Goal: Find contact information: Find contact information

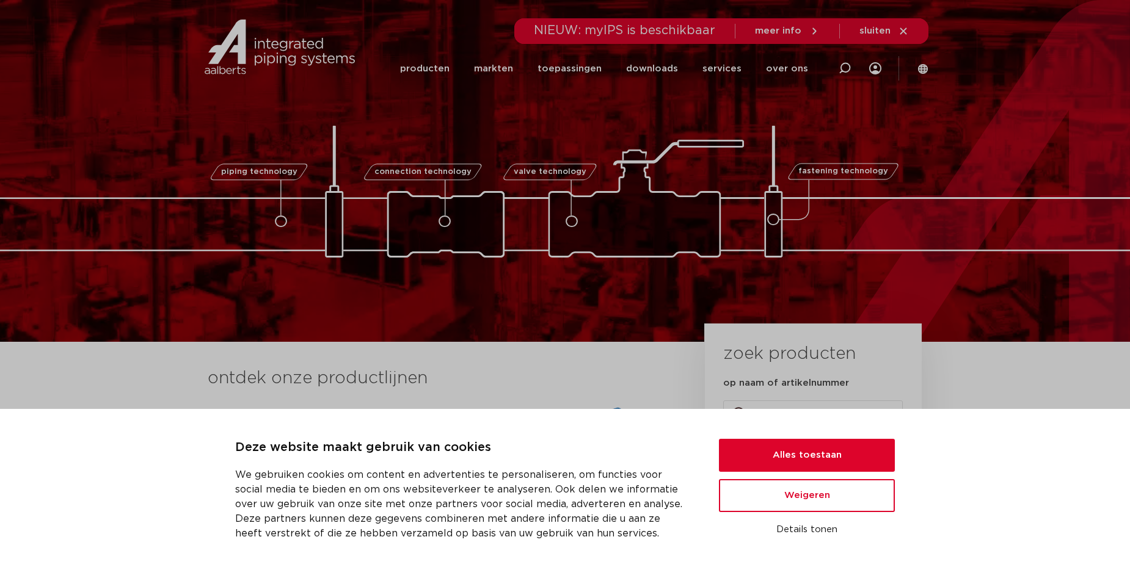
click at [874, 28] on span "sluiten" at bounding box center [874, 30] width 31 height 9
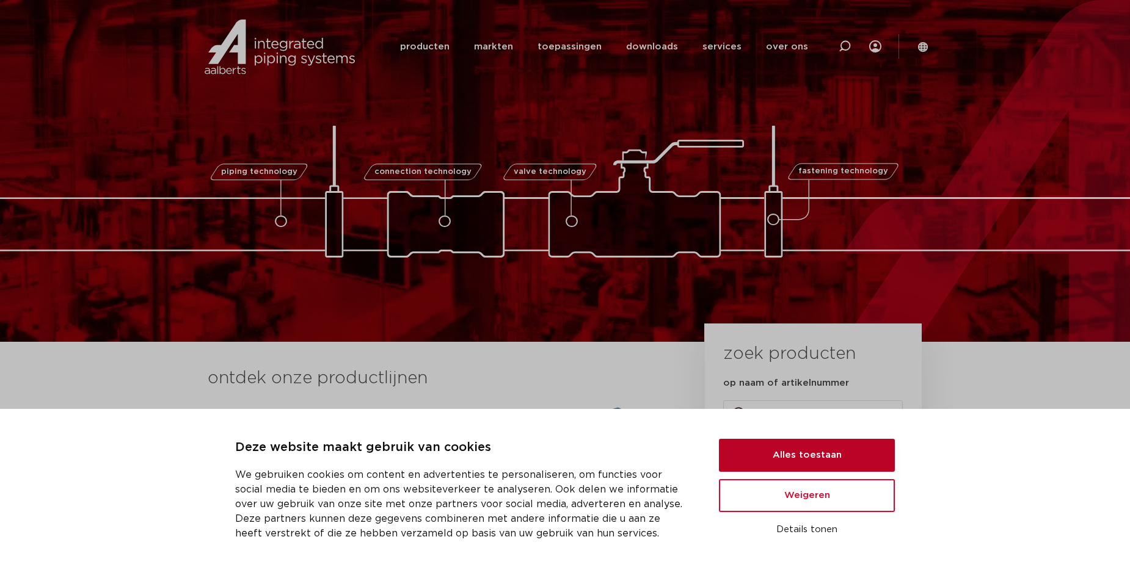
click at [789, 463] on button "Alles toestaan" at bounding box center [807, 455] width 176 height 33
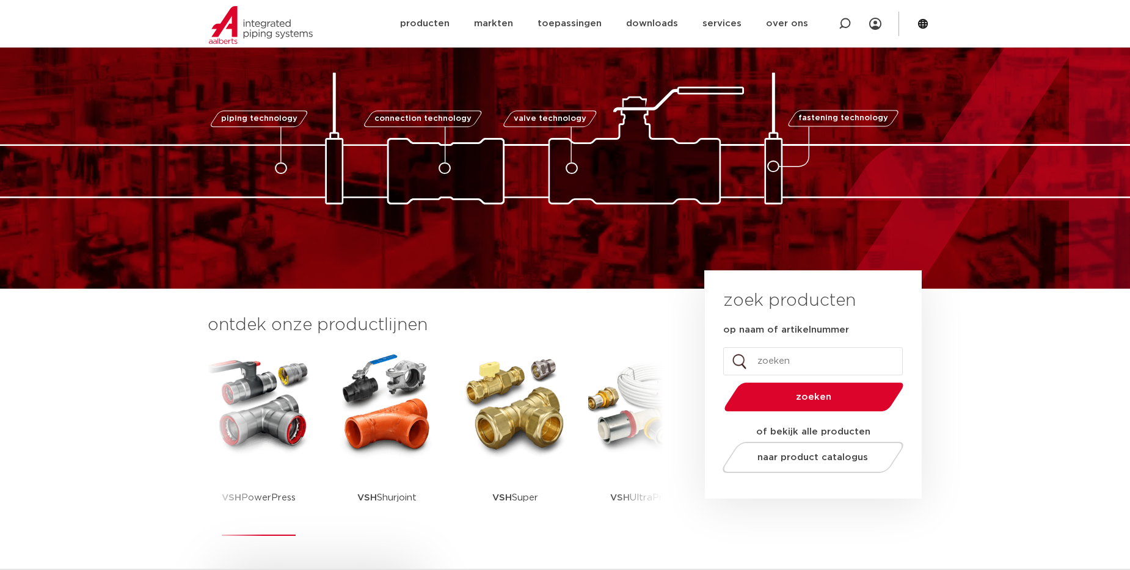
scroll to position [61, 0]
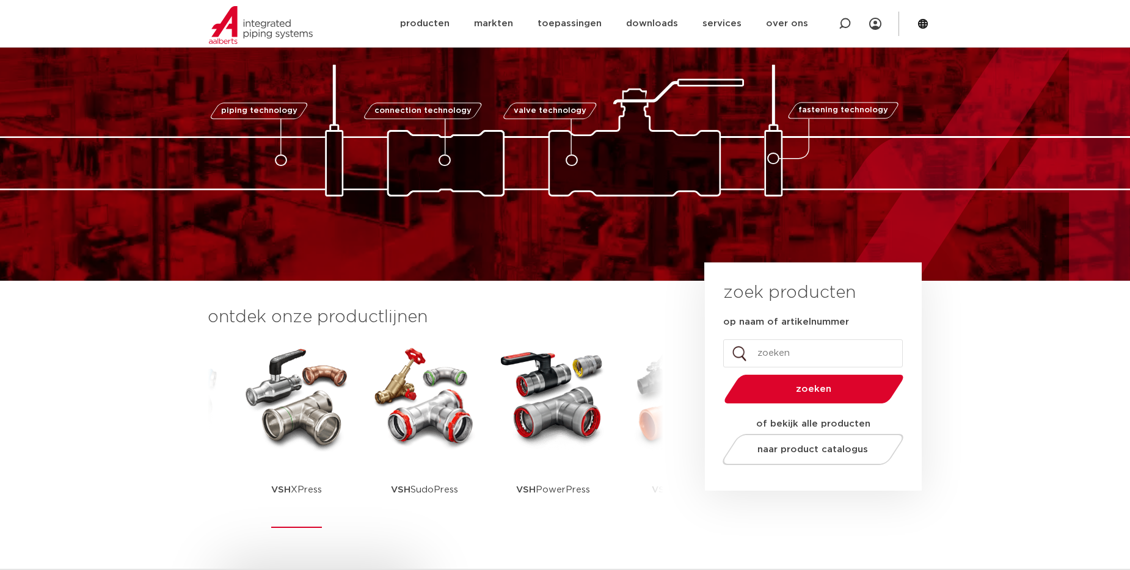
click at [289, 431] on img at bounding box center [296, 397] width 110 height 110
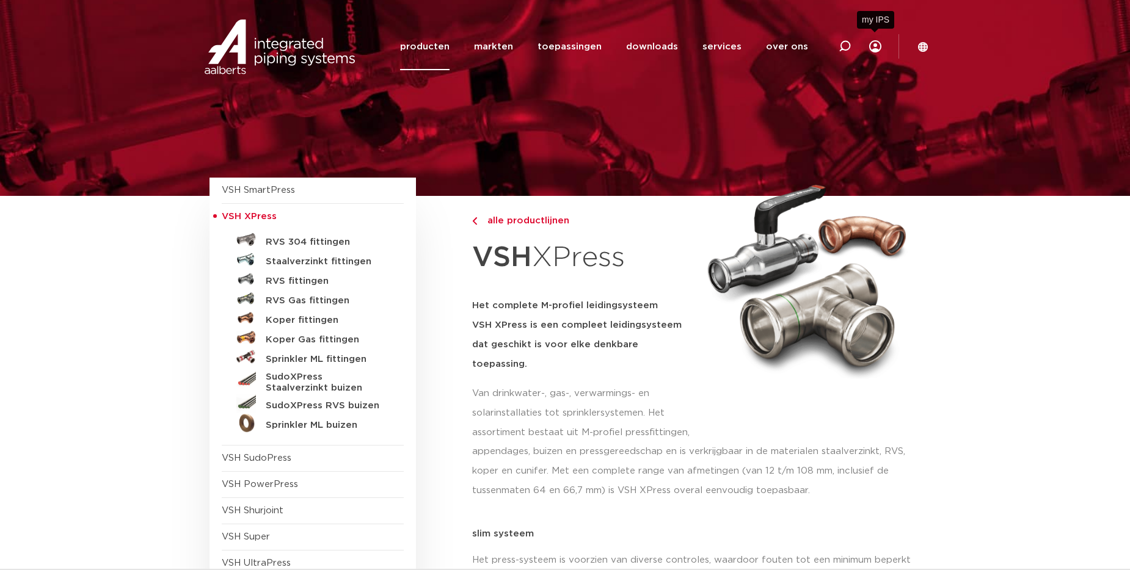
click at [879, 46] on icon at bounding box center [875, 46] width 12 height 12
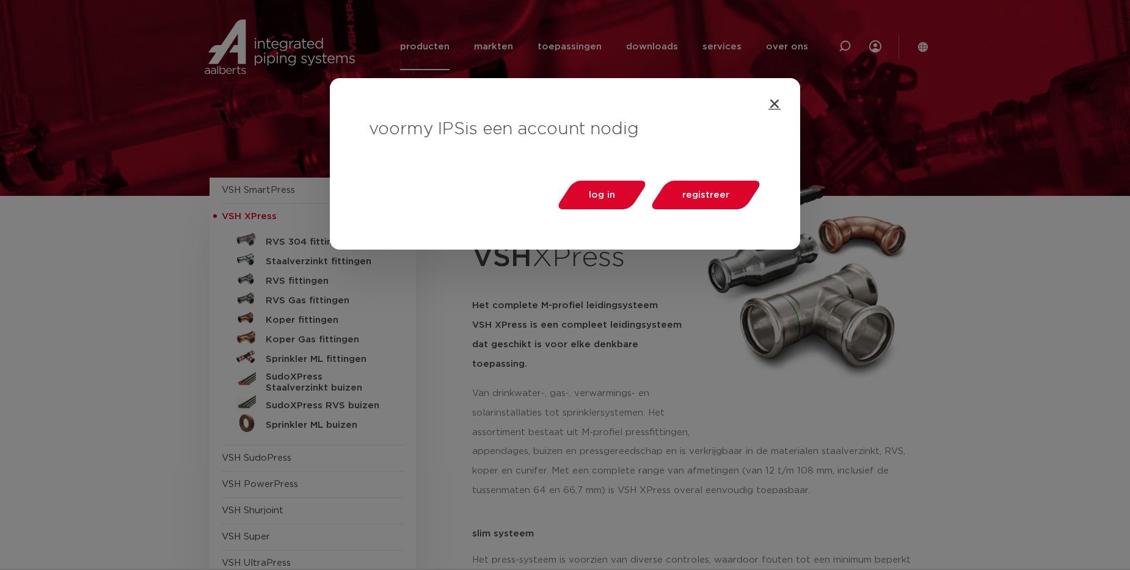
click at [774, 109] on icon "Close" at bounding box center [774, 104] width 12 height 12
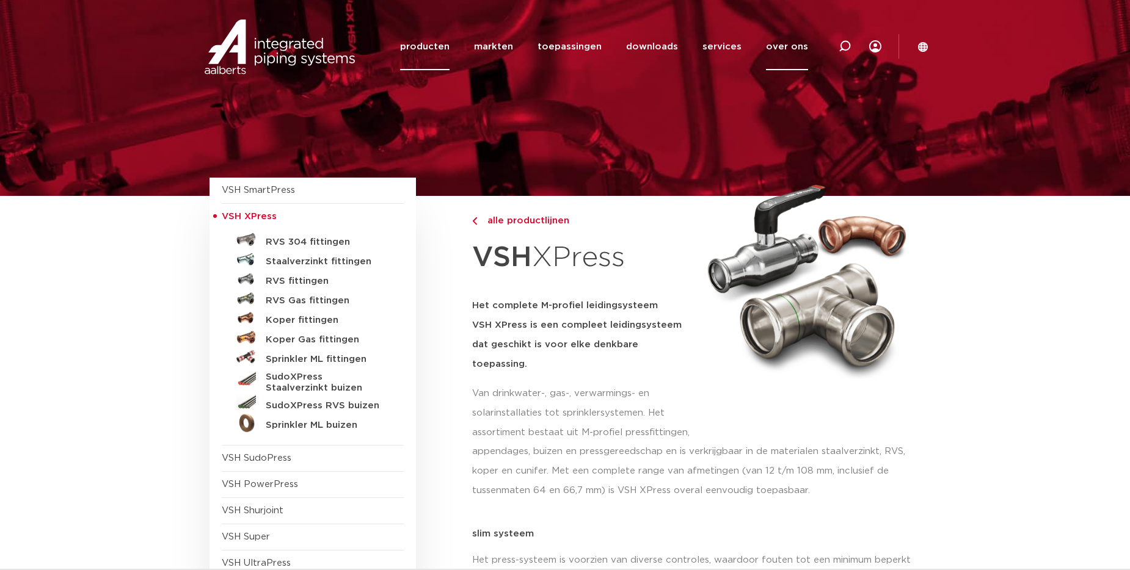
click at [785, 46] on link "over ons" at bounding box center [787, 46] width 42 height 47
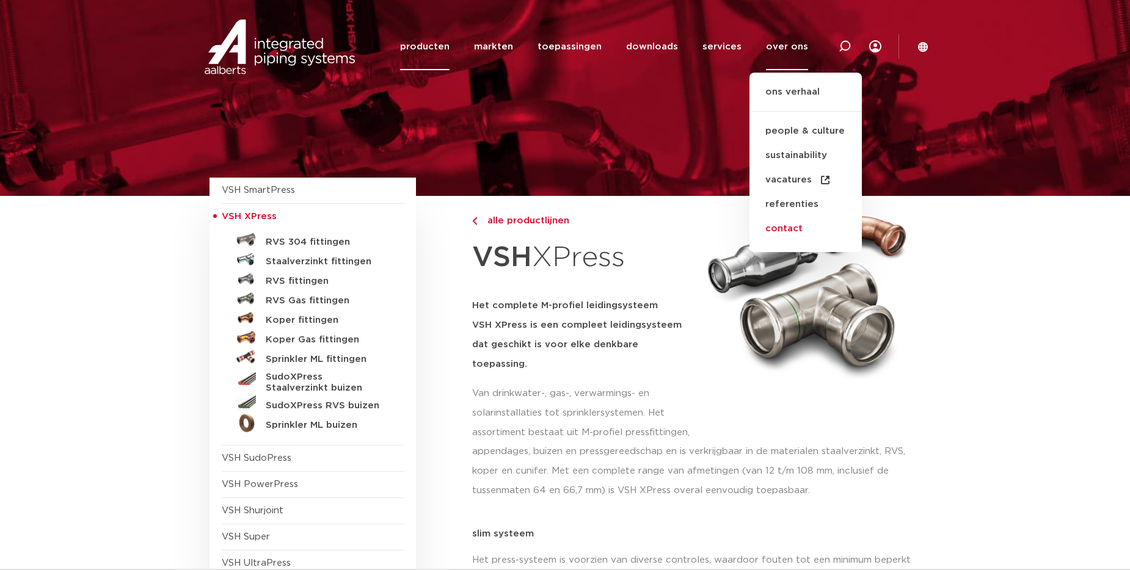
click at [775, 227] on link "contact" at bounding box center [805, 229] width 112 height 24
